Goal: Information Seeking & Learning: Learn about a topic

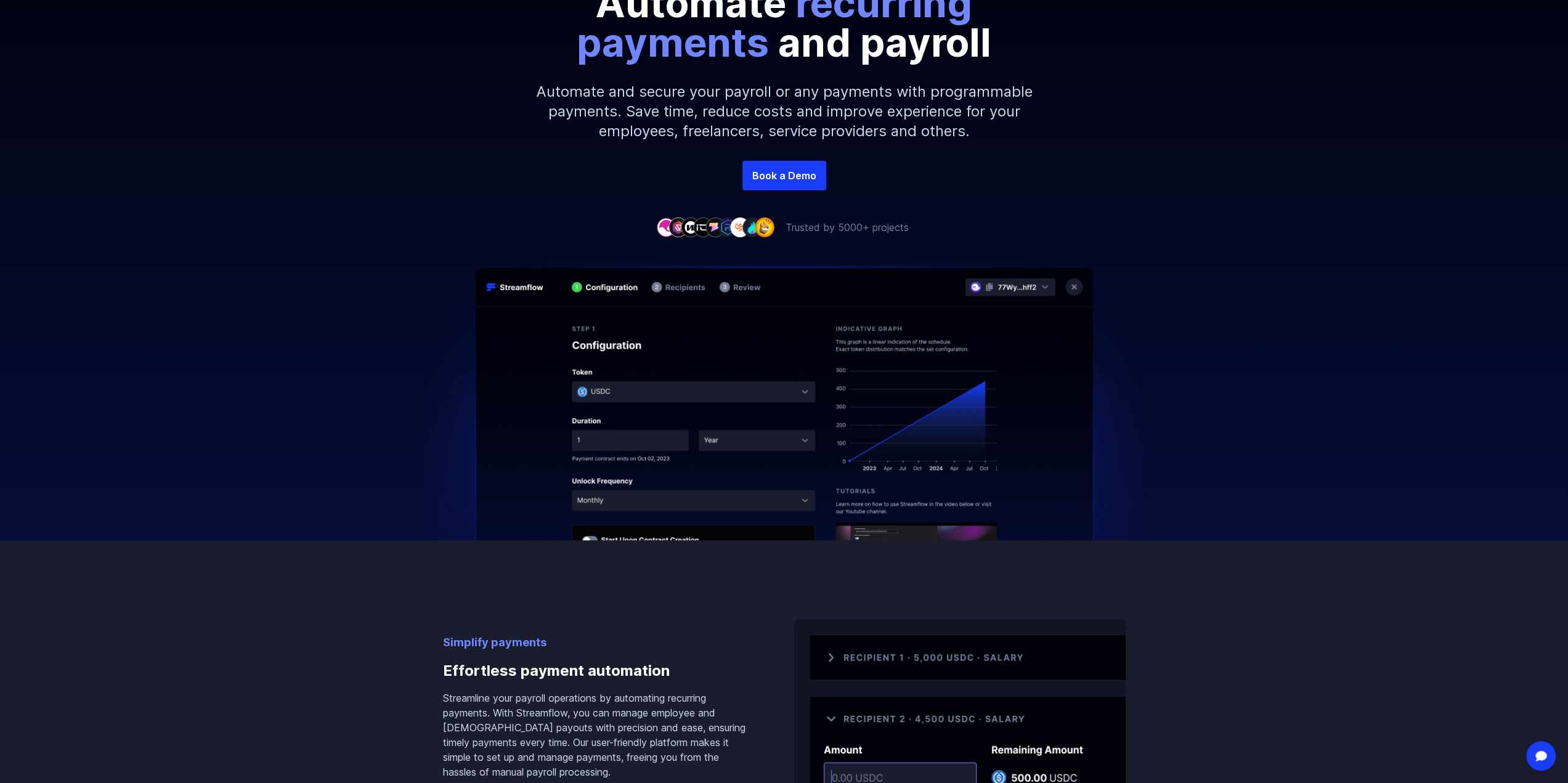
scroll to position [246, 0]
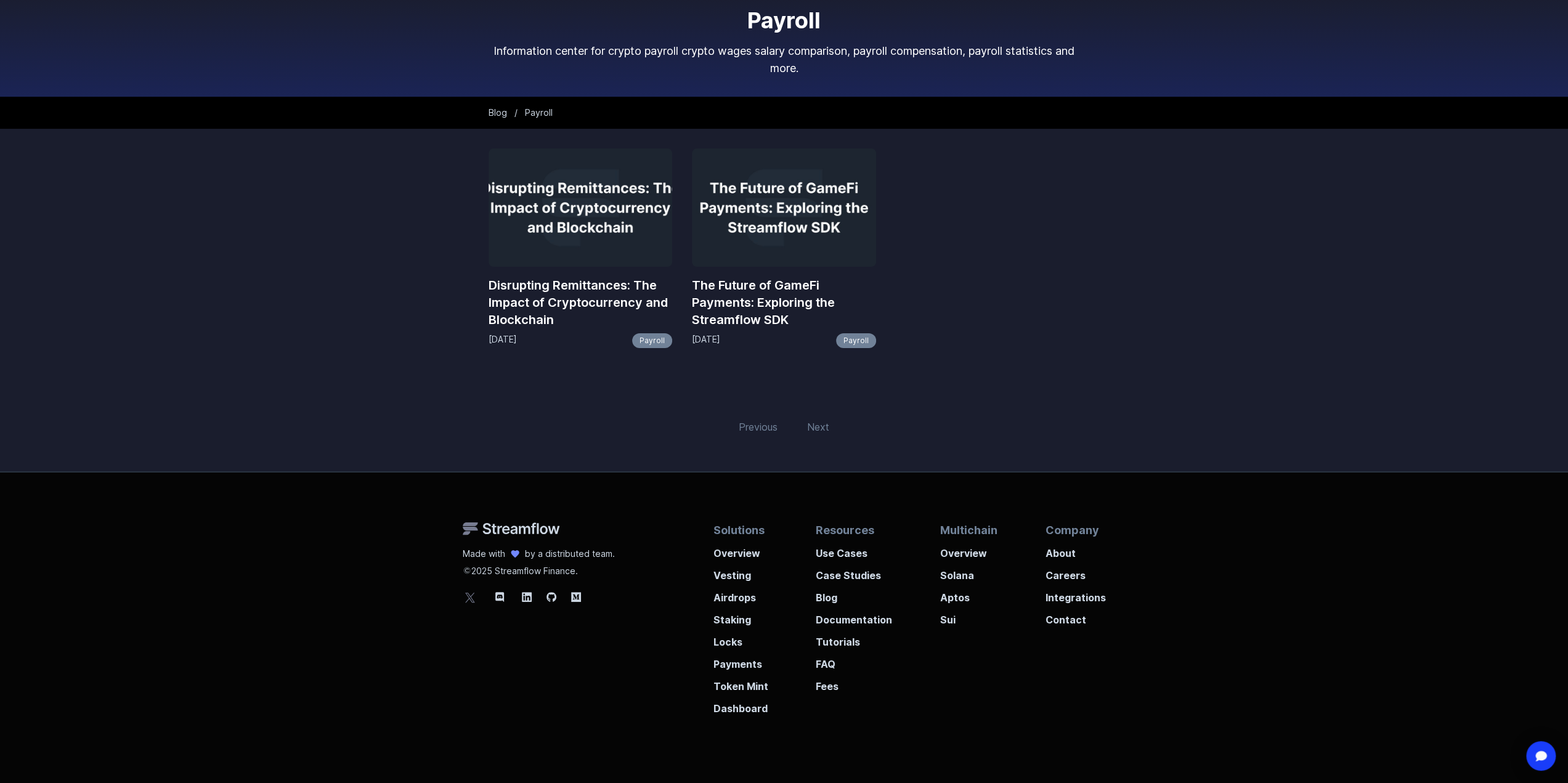
scroll to position [105, 0]
